Goal: Task Accomplishment & Management: Manage account settings

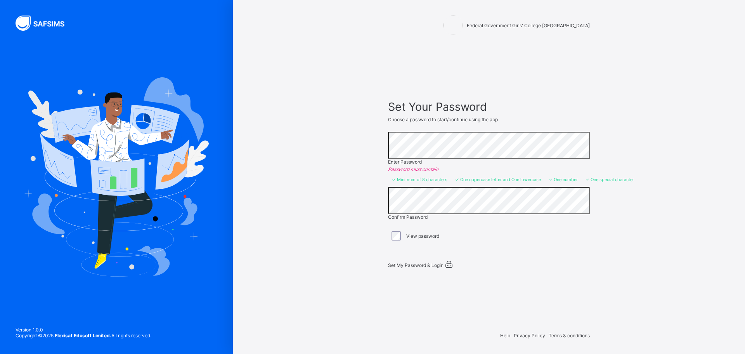
click at [420, 266] on div "Set My Password & Login" at bounding box center [485, 263] width 194 height 9
click at [439, 262] on span "Set My Password & Login" at bounding box center [416, 265] width 56 height 6
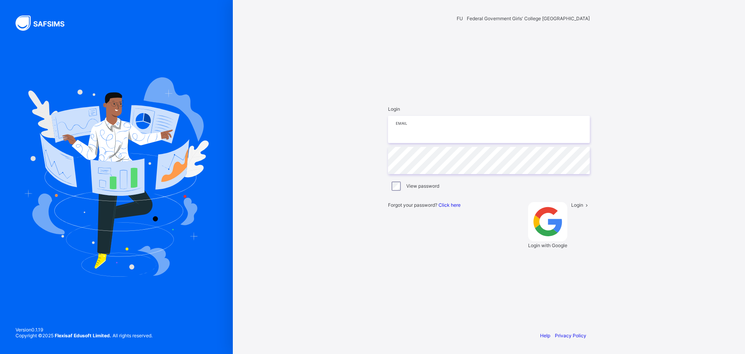
click at [503, 143] on input "email" at bounding box center [489, 129] width 202 height 27
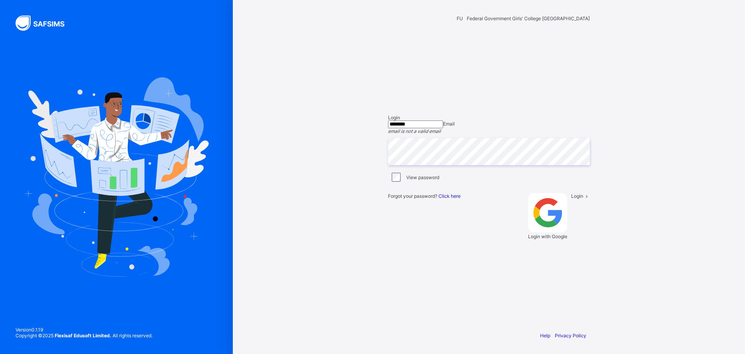
type input "**********"
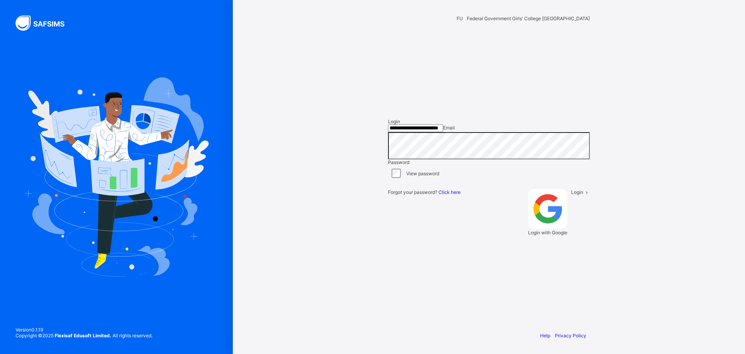
click at [571, 235] on div "Login" at bounding box center [580, 212] width 19 height 46
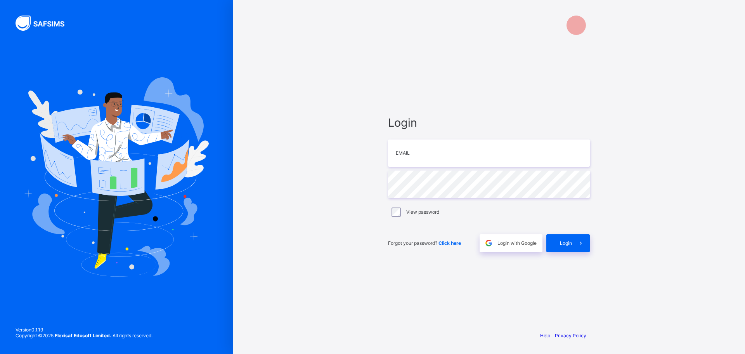
click at [340, 267] on div "Login Email Password View password Forgot your password? Click here Login with …" at bounding box center [489, 177] width 512 height 354
click at [419, 156] on input "email" at bounding box center [489, 152] width 202 height 27
type input "**********"
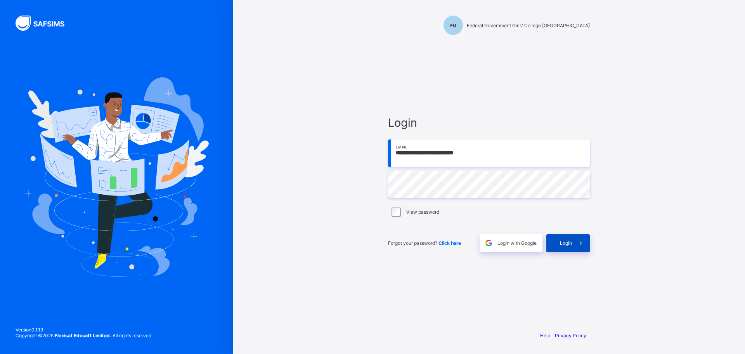
click at [567, 249] on div "Login" at bounding box center [567, 243] width 43 height 18
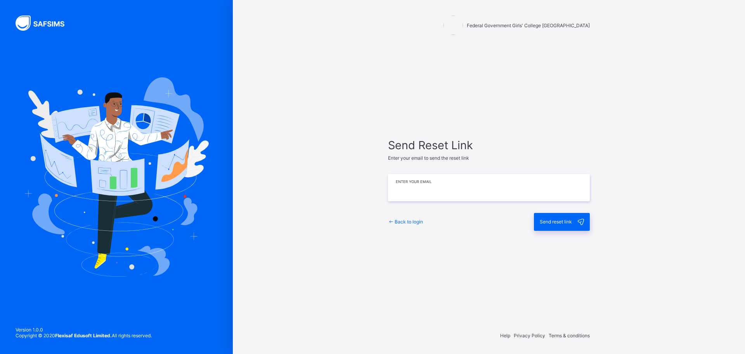
click at [413, 194] on input "email" at bounding box center [489, 187] width 202 height 27
type input "**********"
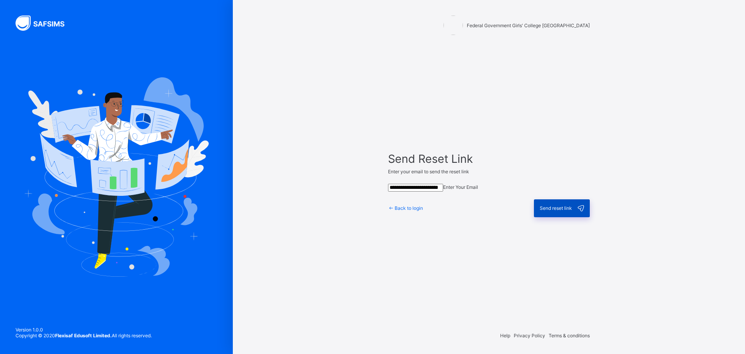
click at [567, 211] on span "Send reset link" at bounding box center [556, 208] width 32 height 6
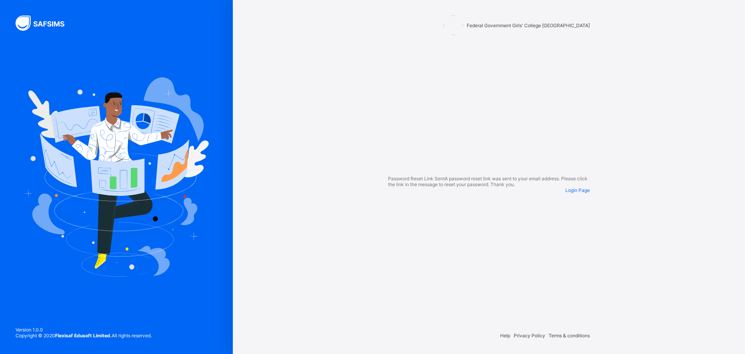
click at [566, 193] on span "Login Page" at bounding box center [578, 190] width 24 height 6
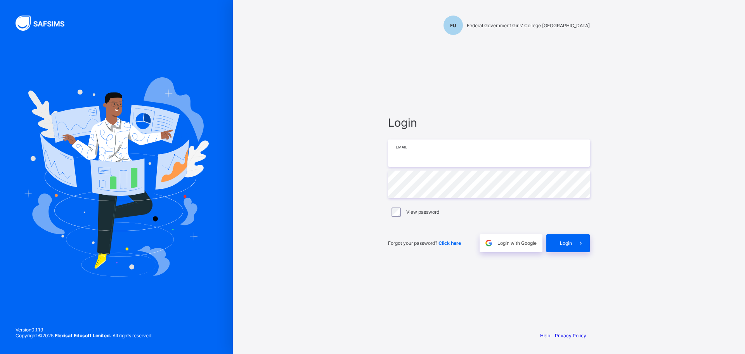
click at [415, 155] on input "email" at bounding box center [489, 152] width 202 height 27
paste input "**********"
type input "**********"
click at [338, 17] on div "**********" at bounding box center [489, 177] width 512 height 354
click at [561, 244] on span "Login" at bounding box center [566, 243] width 12 height 6
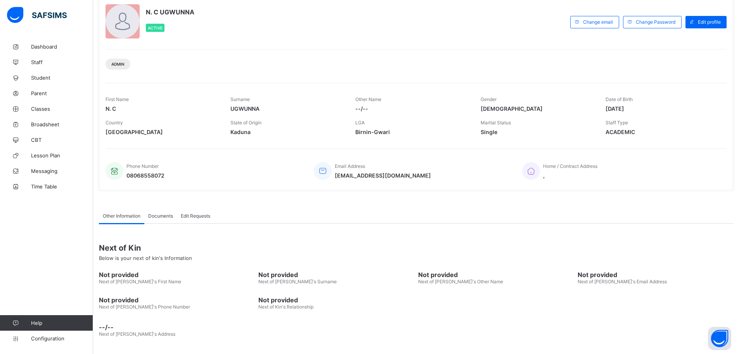
scroll to position [49, 0]
click at [37, 62] on span "Staff" at bounding box center [62, 62] width 62 height 6
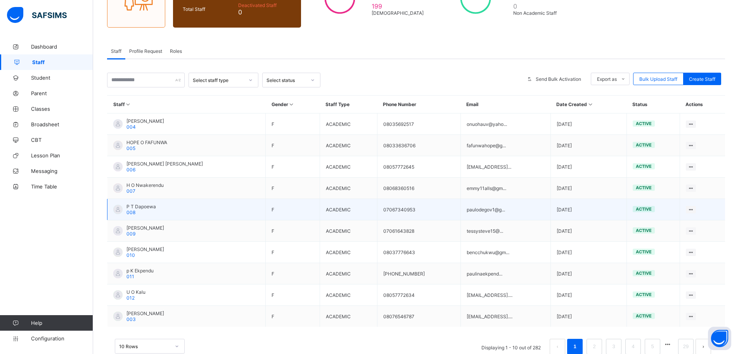
scroll to position [116, 0]
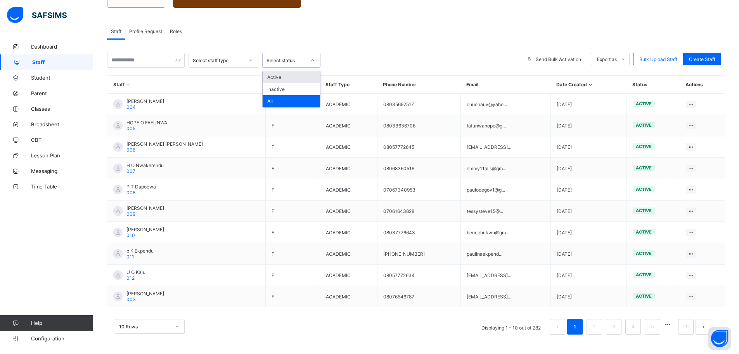
click at [315, 61] on icon at bounding box center [313, 60] width 5 height 8
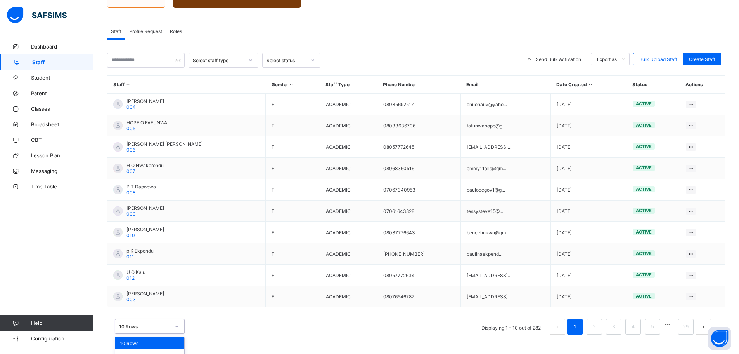
scroll to position [136, 0]
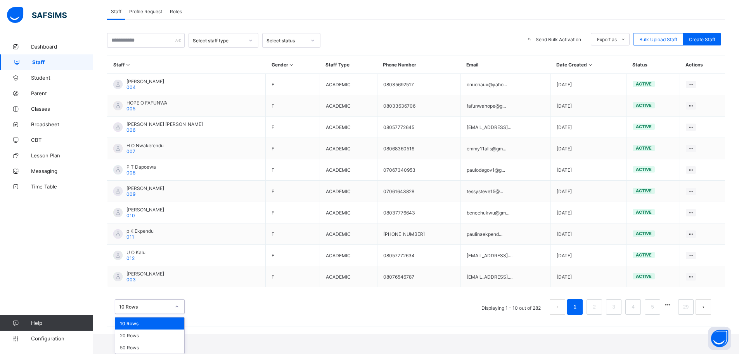
click at [175, 314] on div "option 10 Rows focused, 1 of 3. 3 results available. Use Up and Down to choose …" at bounding box center [150, 306] width 70 height 15
click at [171, 348] on div "50 Rows" at bounding box center [149, 347] width 69 height 12
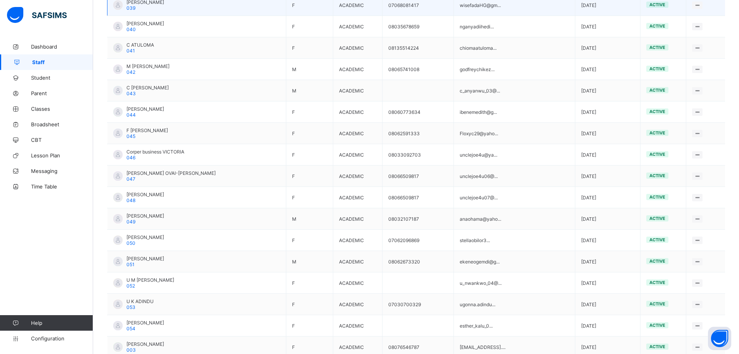
scroll to position [970, 0]
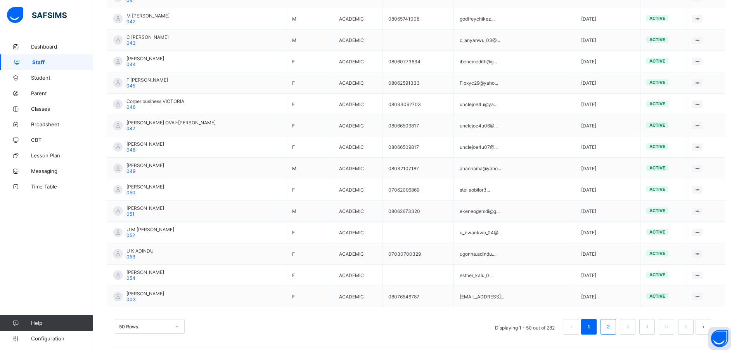
click at [612, 325] on link "2" at bounding box center [608, 326] width 7 height 10
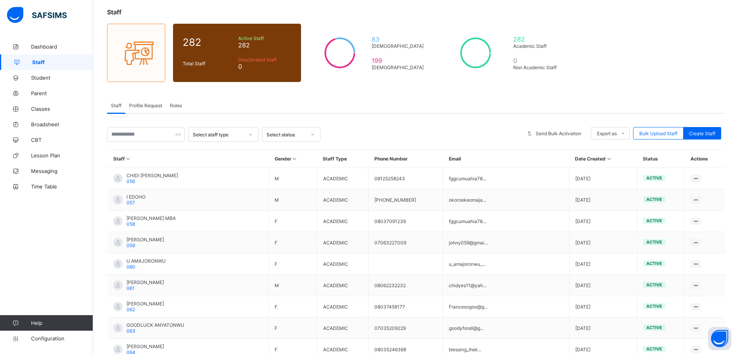
scroll to position [0, 0]
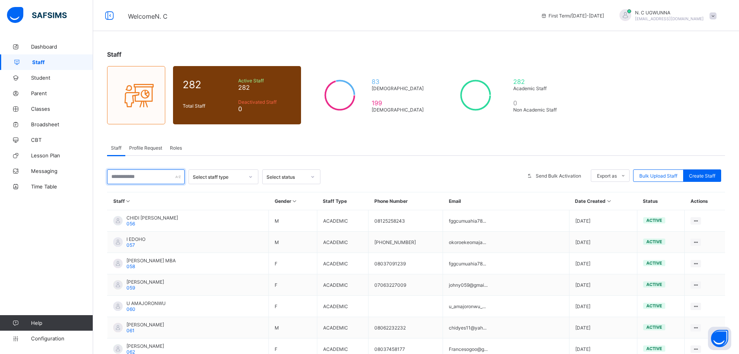
click at [163, 175] on input "text" at bounding box center [146, 176] width 78 height 15
click at [42, 82] on link "Student" at bounding box center [46, 78] width 93 height 16
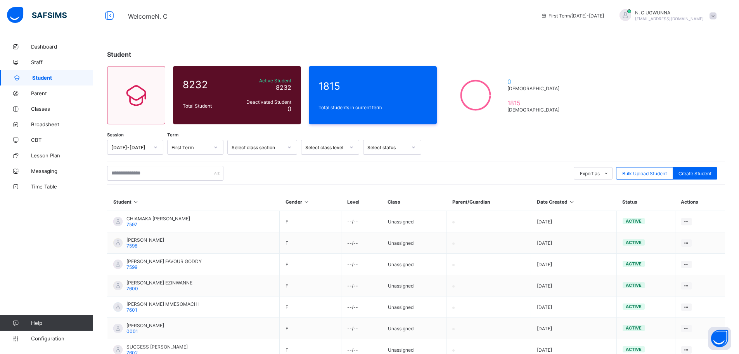
click at [278, 148] on div "Select class section" at bounding box center [257, 147] width 51 height 6
click at [329, 146] on div "Select class level" at bounding box center [325, 147] width 40 height 6
click at [322, 270] on div "SS 3" at bounding box center [330, 268] width 57 height 12
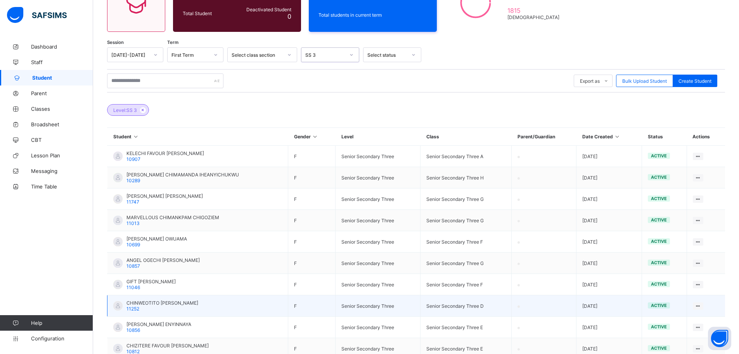
scroll to position [0, 0]
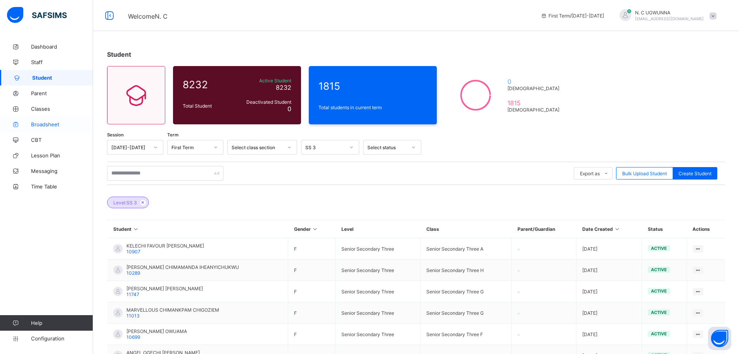
click at [42, 126] on span "Broadsheet" at bounding box center [62, 124] width 62 height 6
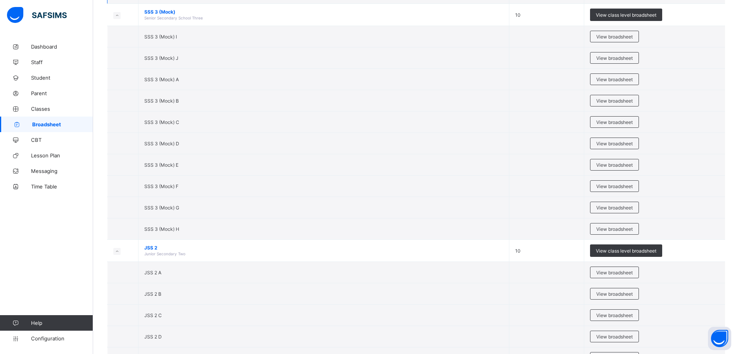
scroll to position [349, 0]
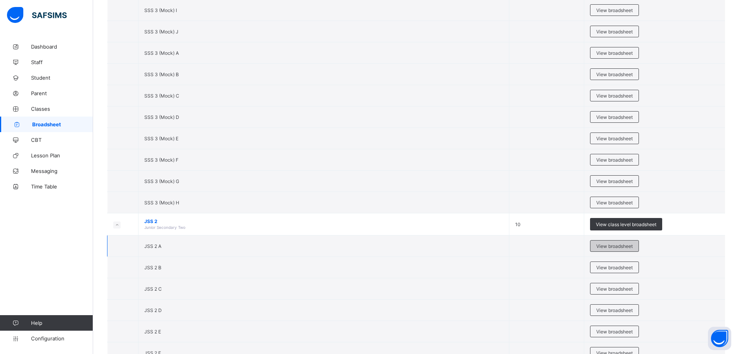
click at [619, 245] on span "View broadsheet" at bounding box center [615, 246] width 36 height 6
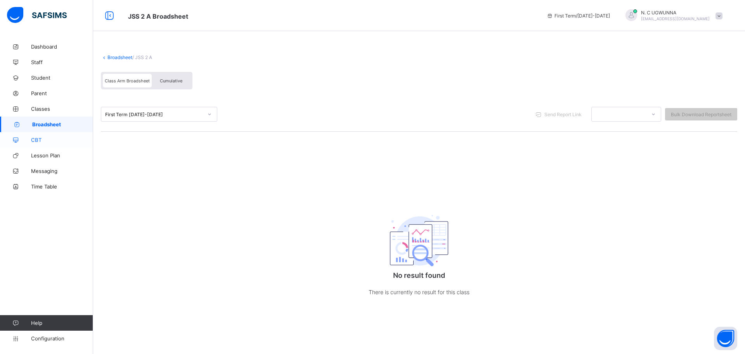
click at [36, 140] on span "CBT" at bounding box center [62, 140] width 62 height 6
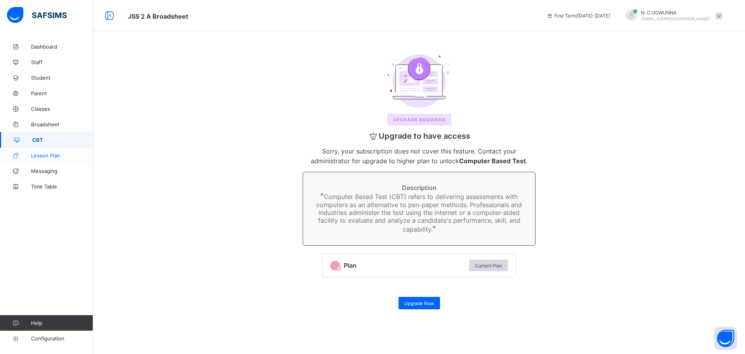
click at [42, 157] on span "Lesson Plan" at bounding box center [62, 155] width 62 height 6
click at [37, 172] on span "Messaging" at bounding box center [62, 171] width 62 height 6
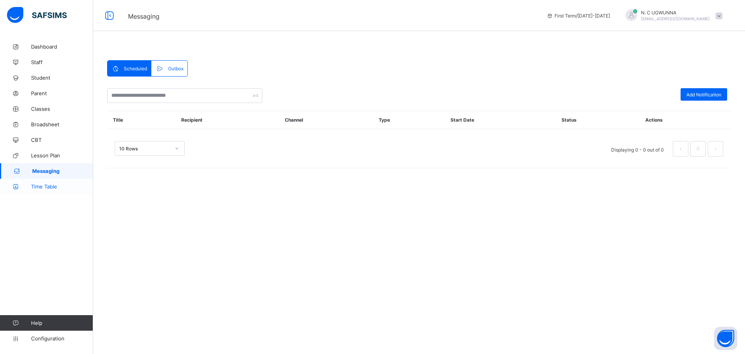
click at [40, 189] on span "Time Table" at bounding box center [62, 186] width 62 height 6
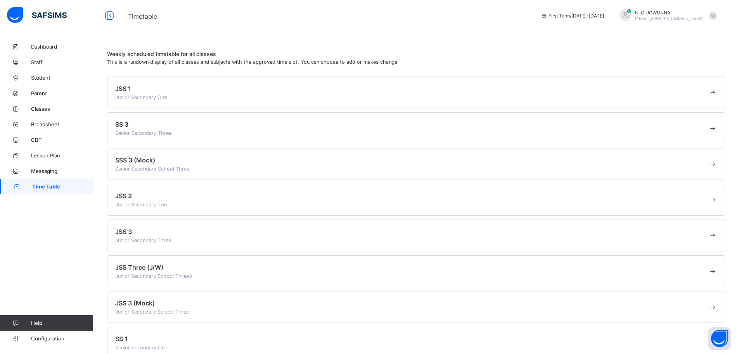
click at [170, 98] on div "JSS 1 Junior Secondary One" at bounding box center [411, 93] width 593 height 16
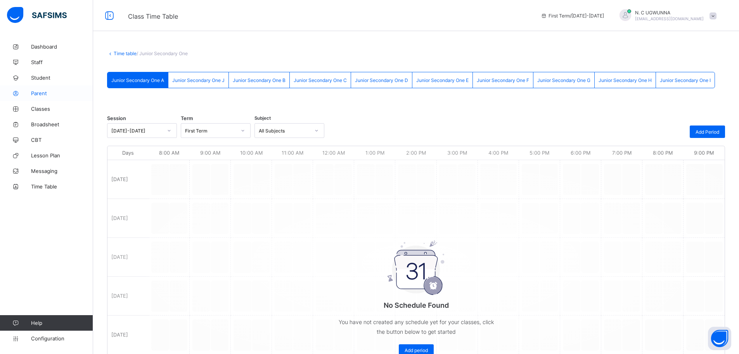
click at [46, 93] on span "Parent" at bounding box center [62, 93] width 62 height 6
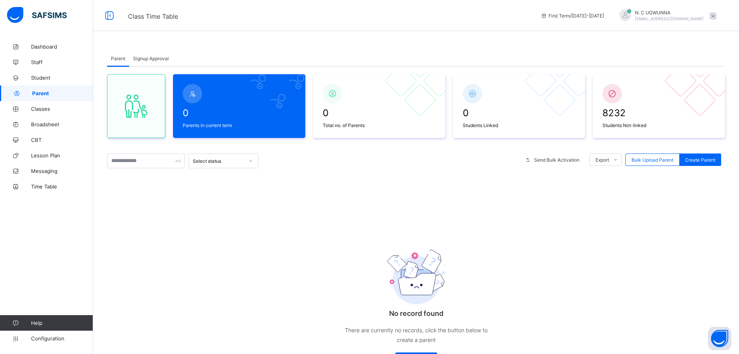
click at [717, 14] on span at bounding box center [713, 15] width 7 height 7
click at [693, 61] on span "Profile" at bounding box center [691, 61] width 51 height 9
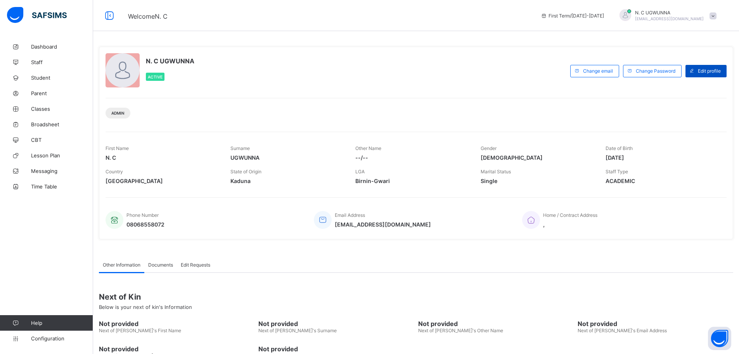
click at [719, 71] on span "Edit profile" at bounding box center [709, 71] width 23 height 6
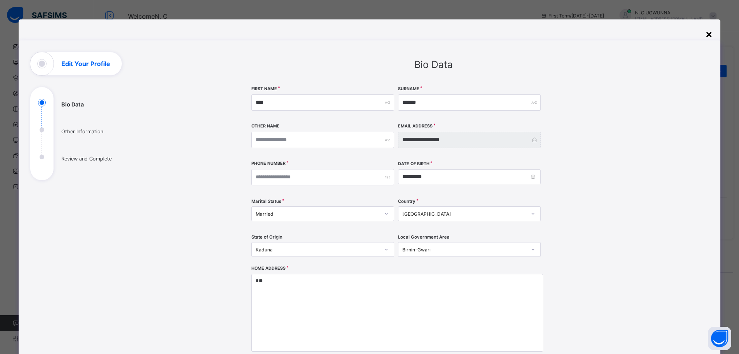
click at [709, 35] on div "×" at bounding box center [709, 33] width 7 height 13
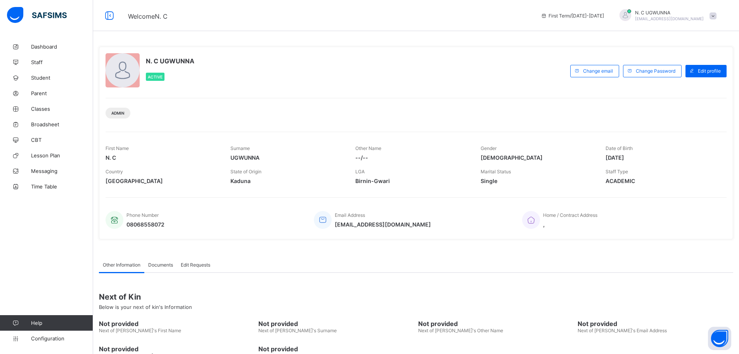
click at [717, 15] on span at bounding box center [713, 15] width 7 height 7
click at [689, 87] on span "Logout" at bounding box center [691, 89] width 51 height 9
